Goal: Task Accomplishment & Management: Use online tool/utility

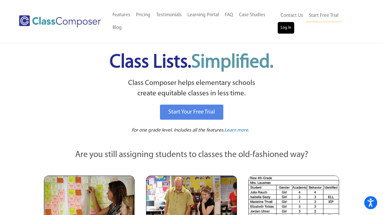
click at [285, 25] on link "Log In" at bounding box center [286, 28] width 17 height 12
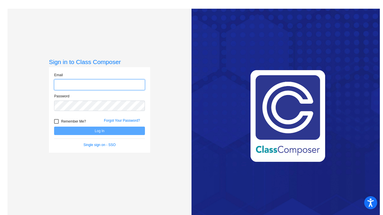
click at [90, 84] on input "email" at bounding box center [99, 84] width 91 height 11
type input "skaese@sd25.org"
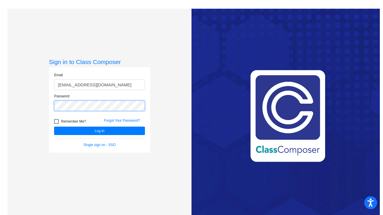
click at [99, 131] on button "Log In" at bounding box center [99, 131] width 91 height 8
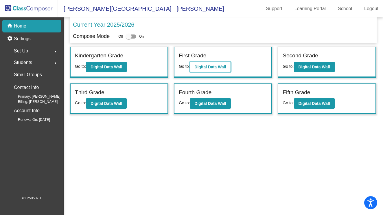
click at [206, 67] on b "Digital Data Wall" at bounding box center [211, 67] width 32 height 5
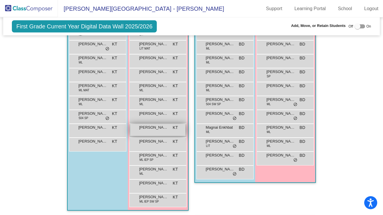
scroll to position [150, 0]
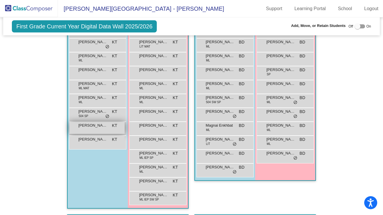
click at [91, 127] on span "[PERSON_NAME]" at bounding box center [92, 125] width 29 height 6
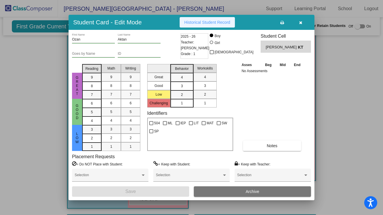
click at [210, 23] on span "Historical Student Record" at bounding box center [207, 22] width 46 height 5
click at [300, 23] on icon "button" at bounding box center [300, 23] width 3 height 4
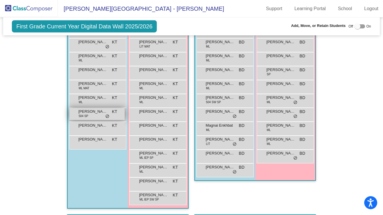
click at [89, 113] on span "[PERSON_NAME]" at bounding box center [92, 112] width 29 height 6
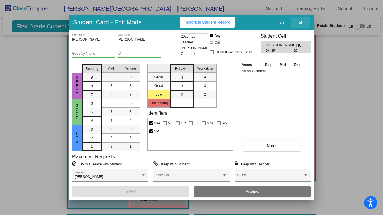
click at [302, 21] on icon "button" at bounding box center [300, 23] width 3 height 4
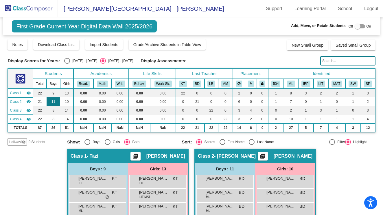
scroll to position [0, 0]
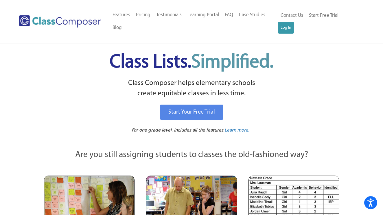
click at [299, 44] on div "Class Lists. Simplified. Class Composer helps elementary schools create equitab…" at bounding box center [191, 90] width 309 height 94
click at [285, 27] on link "Log In" at bounding box center [286, 28] width 17 height 12
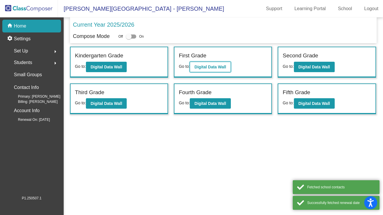
click at [213, 66] on b "Digital Data Wall" at bounding box center [211, 67] width 32 height 5
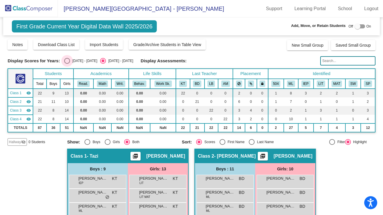
click at [66, 61] on div "Select an option" at bounding box center [67, 61] width 6 height 6
click at [67, 64] on input "[DATE] - [DATE]" at bounding box center [67, 64] width 0 height 0
radio input "true"
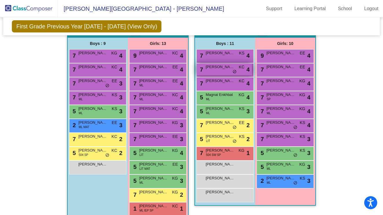
scroll to position [126, 0]
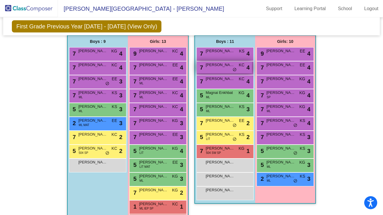
click at [219, 69] on div "7 [PERSON_NAME] [PERSON_NAME] lock do_not_disturb_alt 4" at bounding box center [224, 67] width 55 height 12
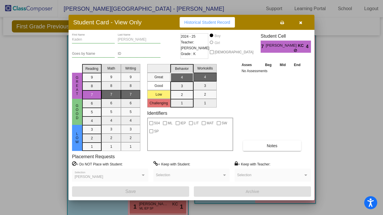
click at [303, 22] on button "button" at bounding box center [301, 22] width 19 height 10
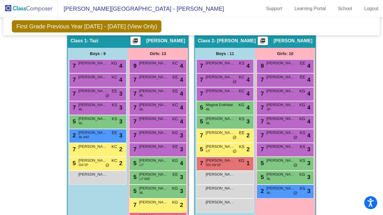
scroll to position [114, 0]
click at [216, 125] on div "5 [PERSON_NAME] [PERSON_NAME] KS lock do_not_disturb_alt 3" at bounding box center [224, 122] width 55 height 12
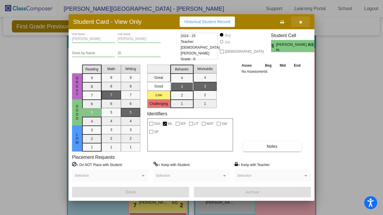
click at [301, 22] on icon "button" at bounding box center [300, 22] width 3 height 4
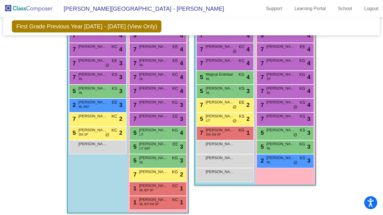
scroll to position [145, 0]
